Goal: Navigation & Orientation: Go to known website

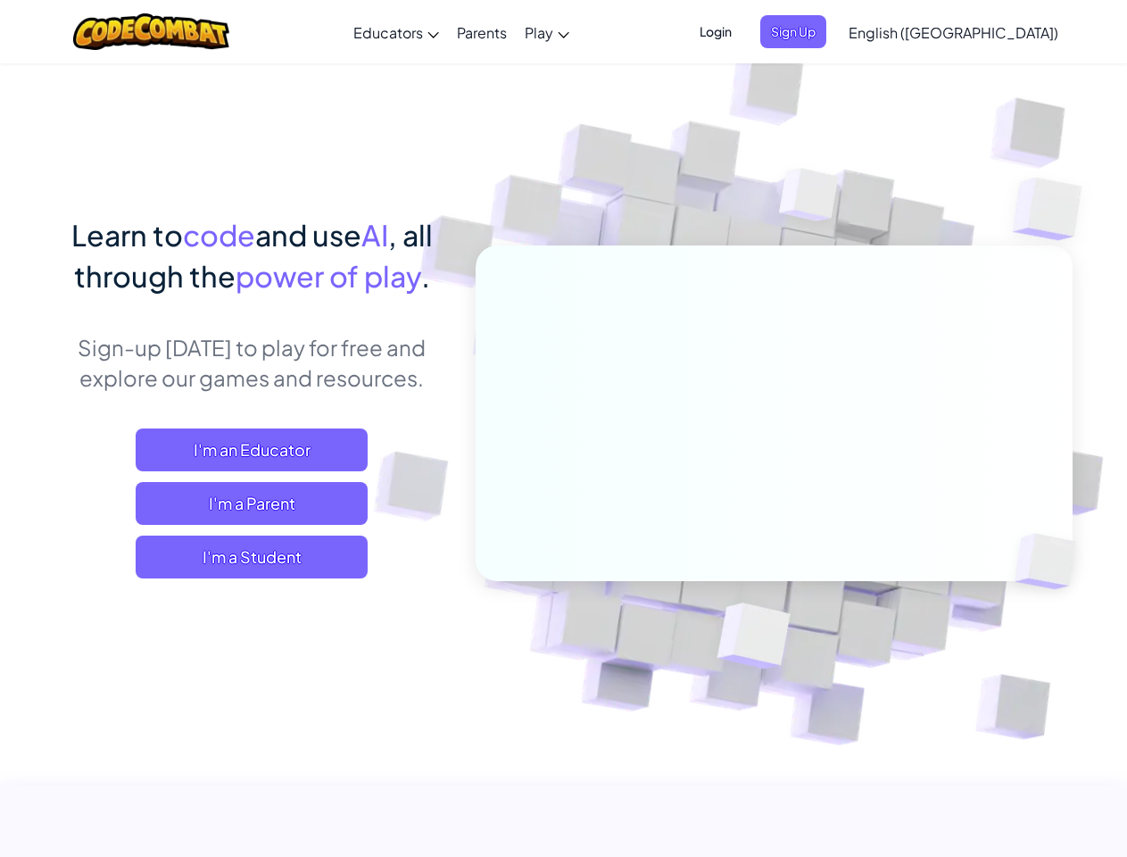
click at [742, 31] on span "Login" at bounding box center [716, 31] width 54 height 33
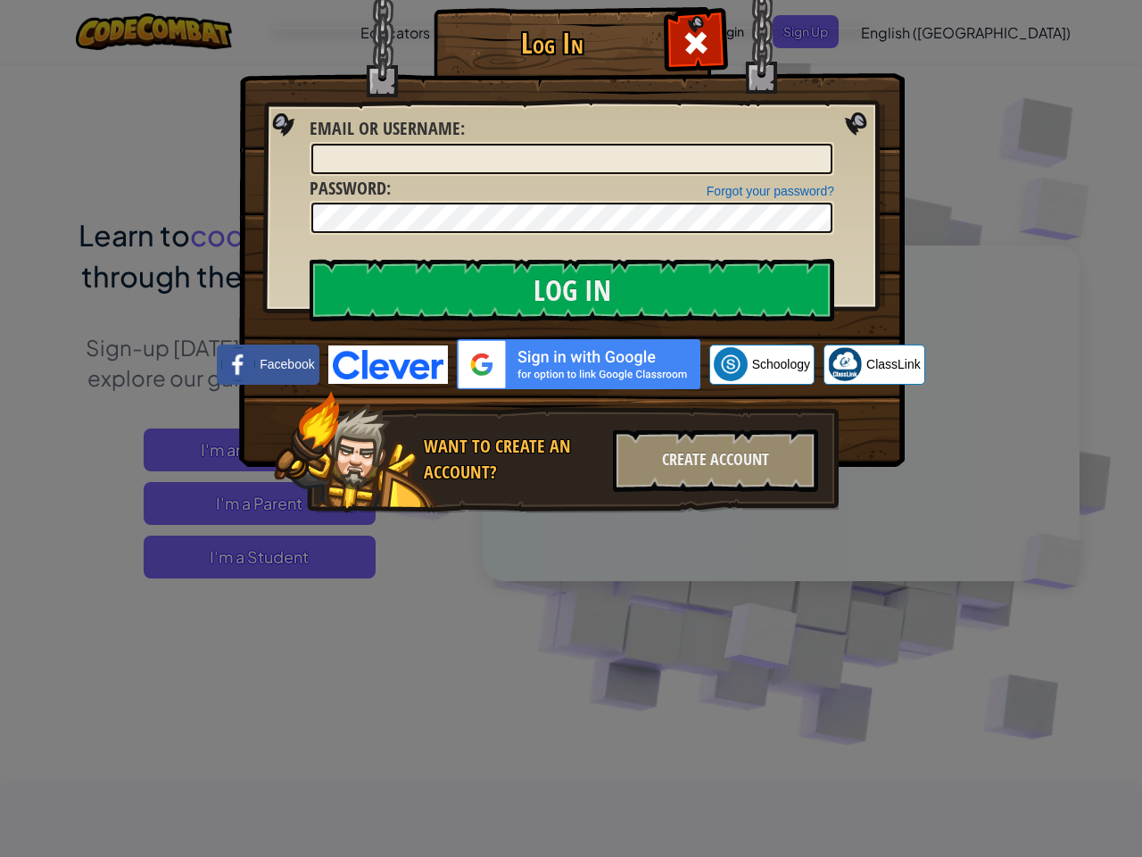
click at [902, 31] on div "Log In Unknown Error Email or Username : Forgot your password? Password : Log I…" at bounding box center [571, 428] width 1142 height 857
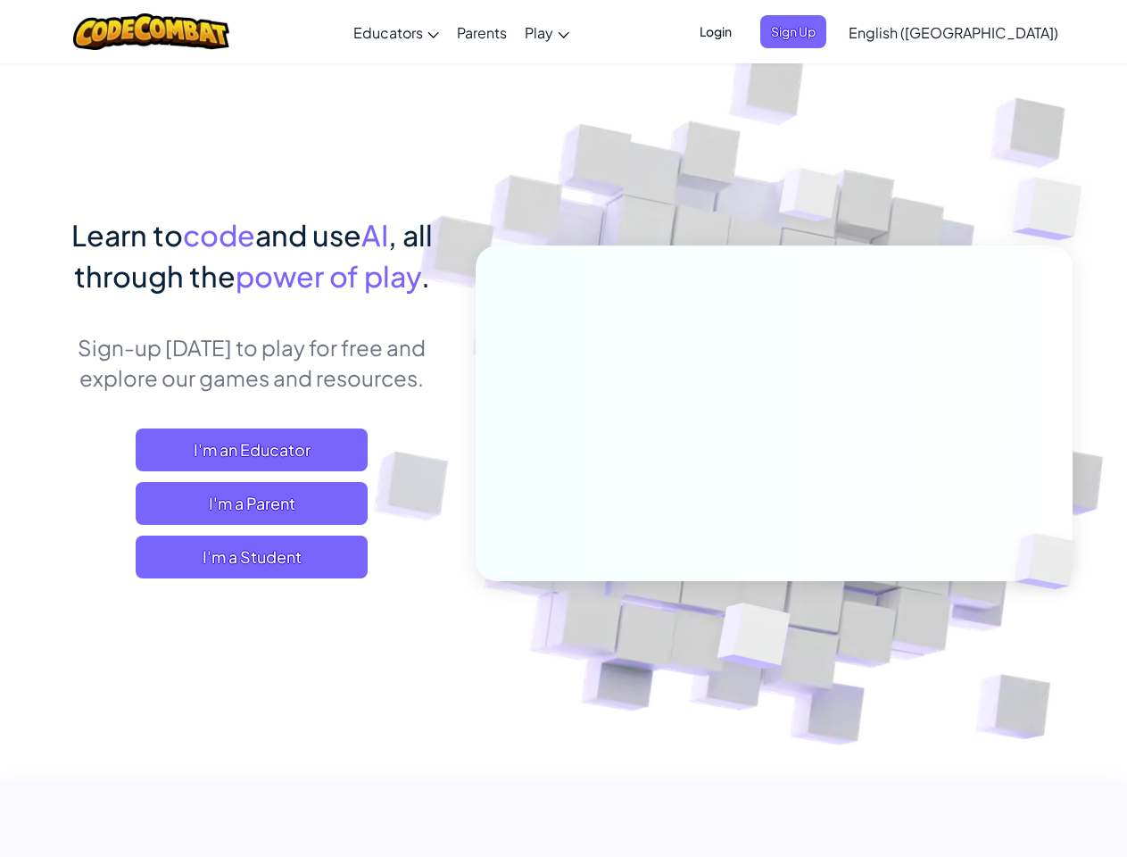
click at [998, 32] on span "English ([GEOGRAPHIC_DATA])" at bounding box center [954, 32] width 210 height 19
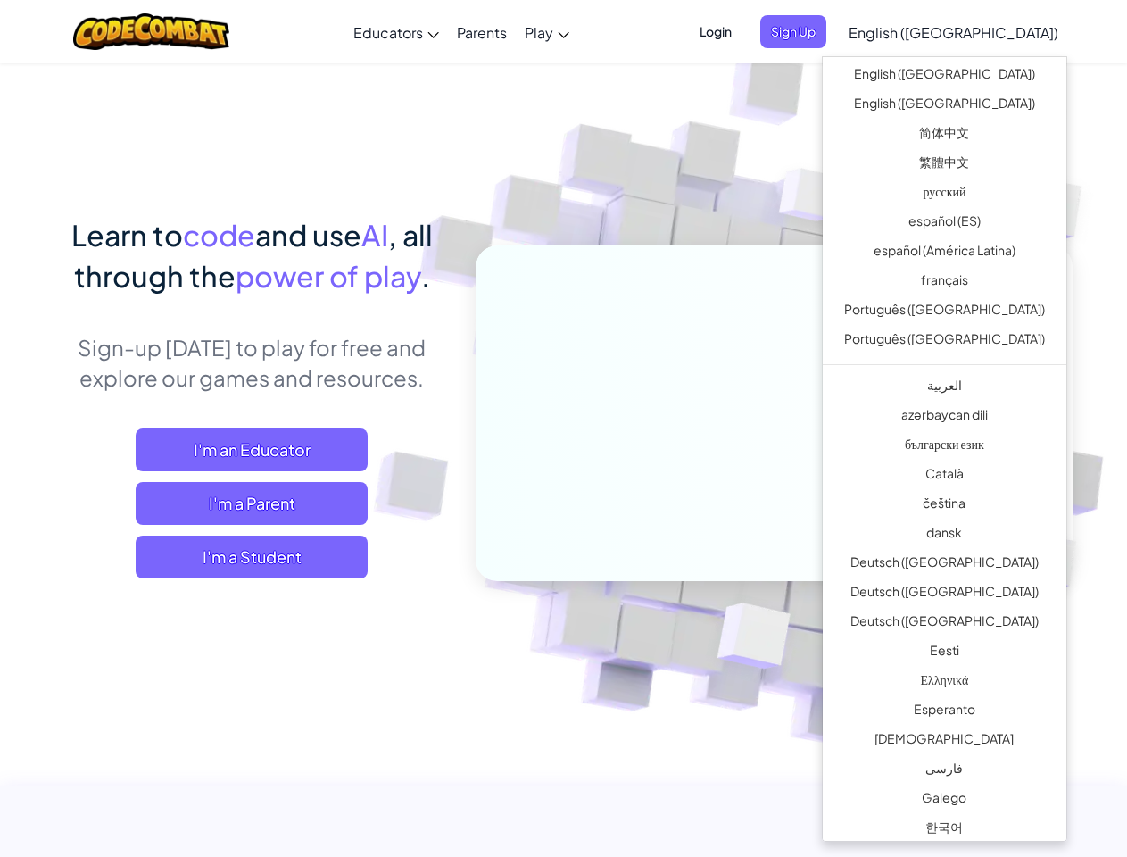
click at [252, 557] on span "I'm a Student" at bounding box center [252, 556] width 232 height 43
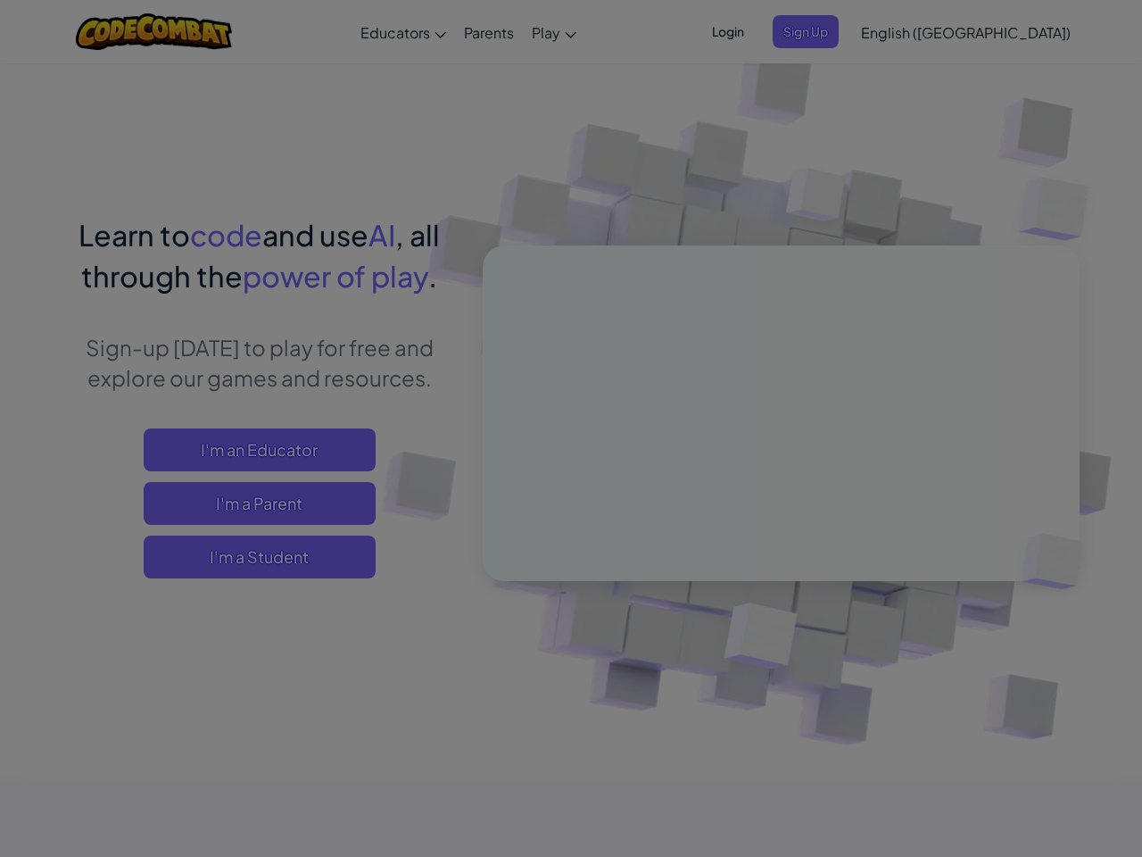
click at [252, 557] on div at bounding box center [571, 428] width 1142 height 857
